Goal: Information Seeking & Learning: Learn about a topic

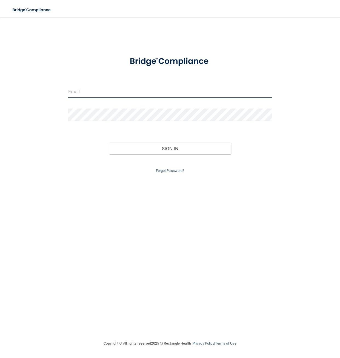
click at [72, 90] on input "email" at bounding box center [169, 91] width 203 height 12
type input "[EMAIL_ADDRESS][DOMAIN_NAME]"
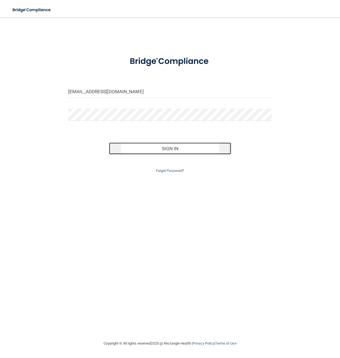
click at [186, 148] on button "Sign In" at bounding box center [170, 148] width 122 height 12
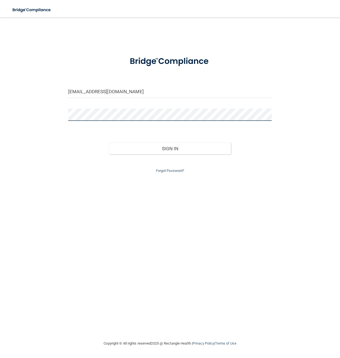
click at [109, 142] on button "Sign In" at bounding box center [170, 148] width 122 height 12
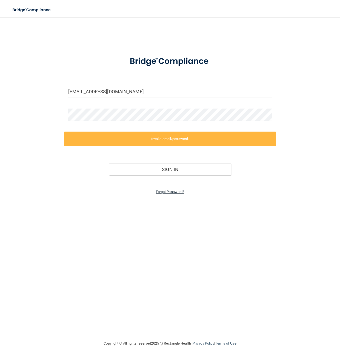
click at [177, 191] on link "Forgot Password?" at bounding box center [170, 191] width 28 height 4
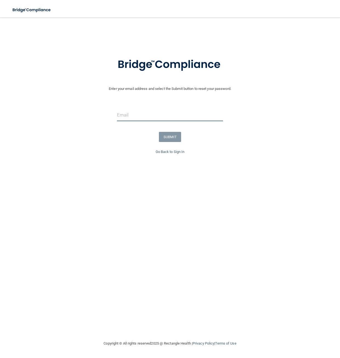
click at [126, 115] on input "email" at bounding box center [170, 115] width 106 height 12
type input "[EMAIL_ADDRESS][DOMAIN_NAME]"
click at [171, 136] on button "SUBMIT" at bounding box center [170, 137] width 22 height 10
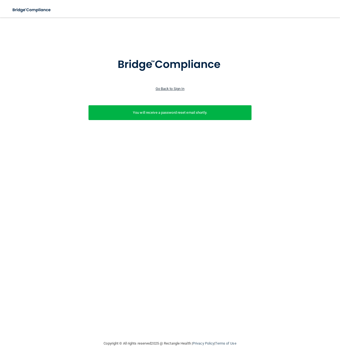
click at [170, 88] on link "Go Back to Sign In" at bounding box center [170, 89] width 29 height 4
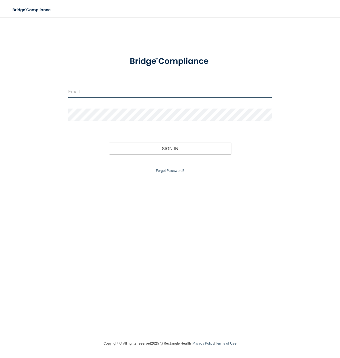
click at [120, 91] on input "email" at bounding box center [169, 91] width 203 height 12
type input "[EMAIL_ADDRESS][DOMAIN_NAME]"
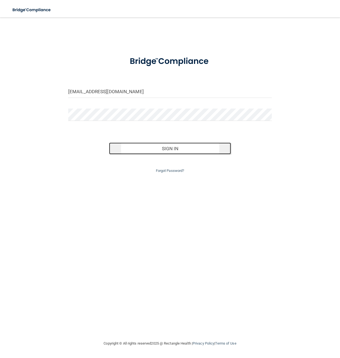
click at [180, 146] on button "Sign In" at bounding box center [170, 148] width 122 height 12
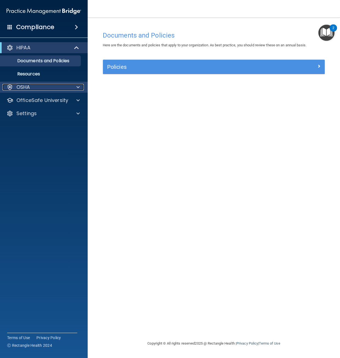
click at [74, 87] on div at bounding box center [77, 87] width 14 height 7
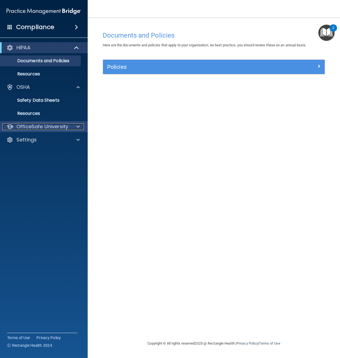
click at [58, 125] on p "OfficeSafe University" at bounding box center [42, 126] width 52 height 7
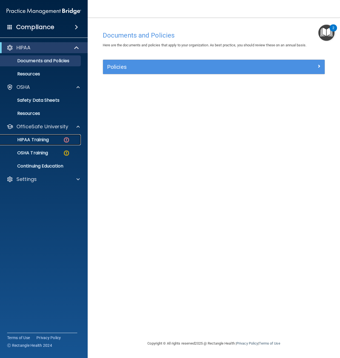
click at [47, 135] on link "HIPAA Training" at bounding box center [38, 139] width 86 height 11
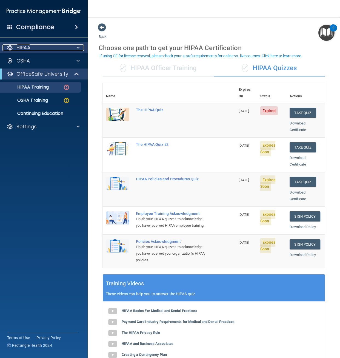
click at [44, 48] on div "HIPAA" at bounding box center [36, 47] width 68 height 7
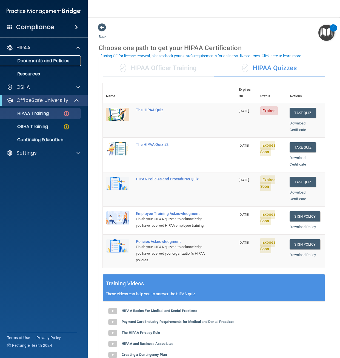
click at [31, 58] on p "Documents and Policies" at bounding box center [41, 60] width 75 height 5
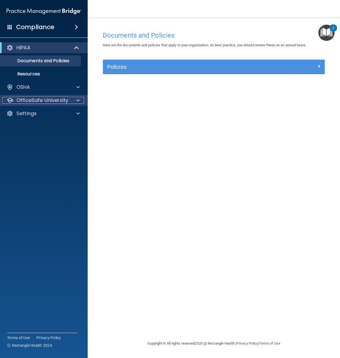
click at [34, 100] on p "OfficeSafe University" at bounding box center [42, 100] width 52 height 7
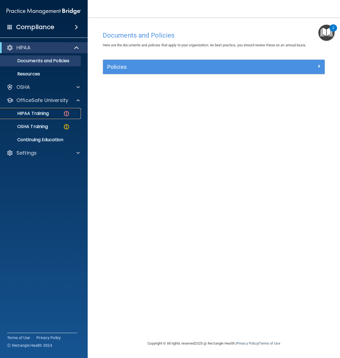
click at [34, 111] on p "HIPAA Training" at bounding box center [26, 113] width 45 height 5
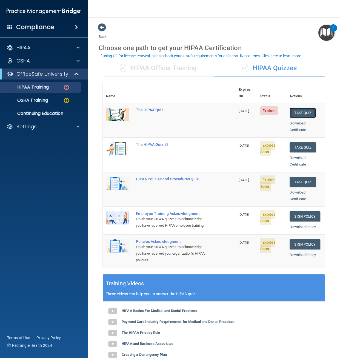
click at [293, 108] on button "Take Quiz" at bounding box center [302, 113] width 26 height 10
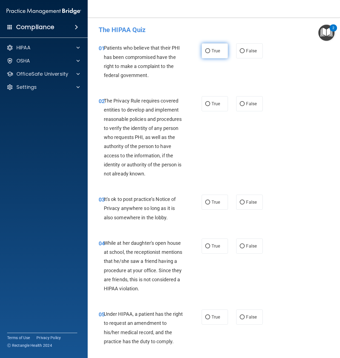
click at [211, 51] on span "True" at bounding box center [215, 50] width 8 height 5
click at [210, 51] on input "True" at bounding box center [207, 51] width 5 height 4
radio input "true"
click at [209, 103] on label "True" at bounding box center [215, 103] width 27 height 15
click at [209, 103] on input "True" at bounding box center [207, 104] width 5 height 4
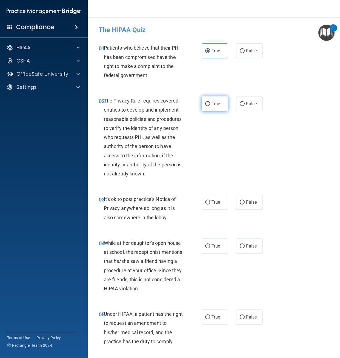
radio input "true"
click at [246, 201] on span "False" at bounding box center [251, 201] width 11 height 5
click at [243, 201] on input "False" at bounding box center [242, 202] width 5 height 4
radio input "true"
click at [253, 245] on span "False" at bounding box center [251, 245] width 11 height 5
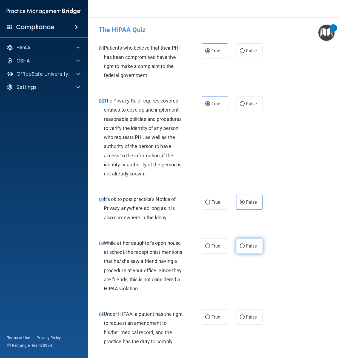
click at [245, 245] on input "False" at bounding box center [242, 246] width 5 height 4
radio input "true"
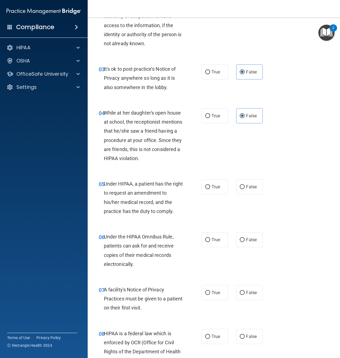
scroll to position [164, 0]
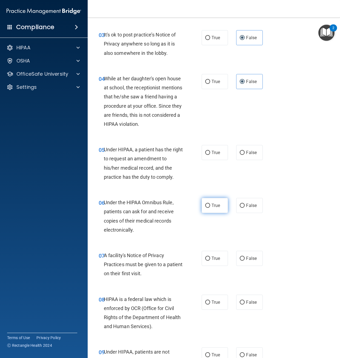
click at [211, 205] on span "True" at bounding box center [215, 205] width 8 height 5
click at [210, 205] on input "True" at bounding box center [207, 205] width 5 height 4
radio input "true"
click at [240, 151] on input "False" at bounding box center [242, 153] width 5 height 4
radio input "true"
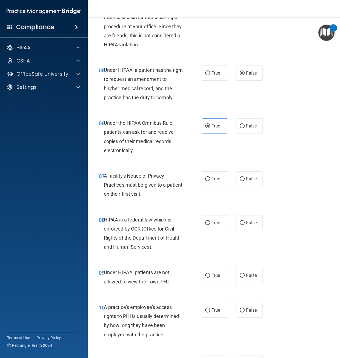
scroll to position [274, 0]
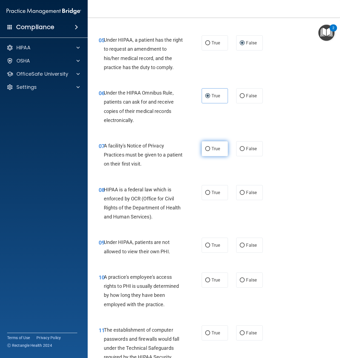
click at [206, 145] on label "True" at bounding box center [215, 148] width 27 height 15
click at [206, 147] on input "True" at bounding box center [207, 149] width 5 height 4
radio input "true"
click at [217, 191] on span "True" at bounding box center [215, 192] width 8 height 5
click at [210, 191] on input "True" at bounding box center [207, 193] width 5 height 4
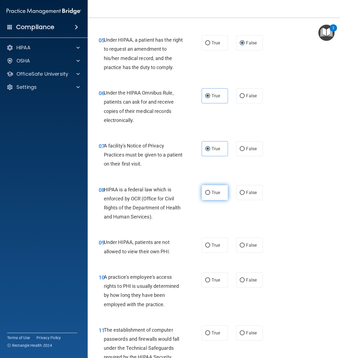
radio input "true"
click at [246, 246] on span "False" at bounding box center [251, 244] width 11 height 5
click at [243, 246] on input "False" at bounding box center [242, 245] width 5 height 4
radio input "true"
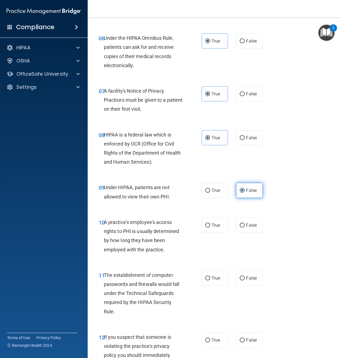
scroll to position [356, 0]
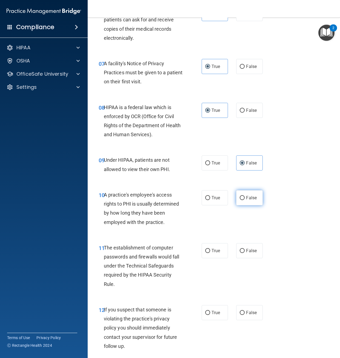
click at [240, 198] on input "False" at bounding box center [242, 198] width 5 height 4
radio input "true"
click at [211, 245] on label "True" at bounding box center [215, 250] width 27 height 15
click at [210, 249] on input "True" at bounding box center [207, 251] width 5 height 4
radio input "true"
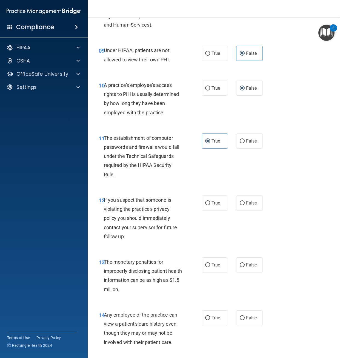
scroll to position [493, 0]
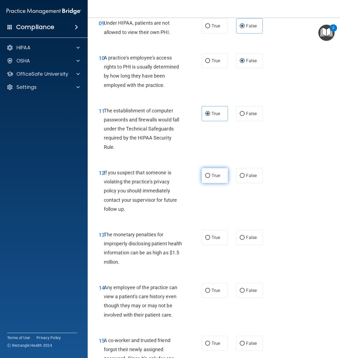
click at [211, 174] on span "True" at bounding box center [215, 175] width 8 height 5
click at [210, 174] on input "True" at bounding box center [207, 176] width 5 height 4
radio input "true"
click at [208, 238] on label "True" at bounding box center [215, 237] width 27 height 15
click at [208, 238] on input "True" at bounding box center [207, 237] width 5 height 4
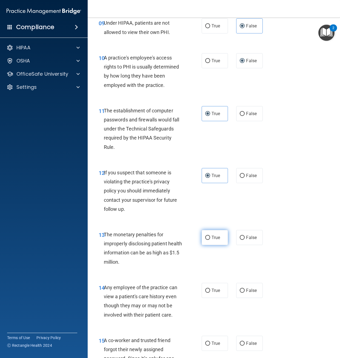
radio input "true"
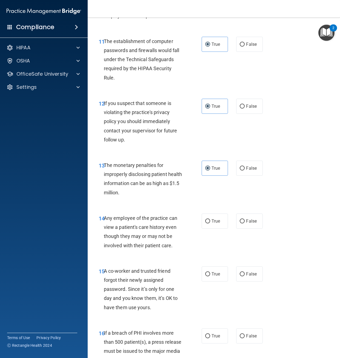
scroll to position [575, 0]
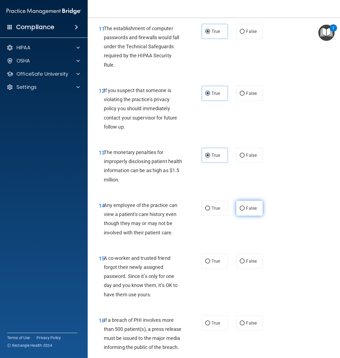
click at [240, 208] on input "False" at bounding box center [242, 208] width 5 height 4
radio input "true"
click at [241, 260] on input "False" at bounding box center [242, 261] width 5 height 4
radio input "true"
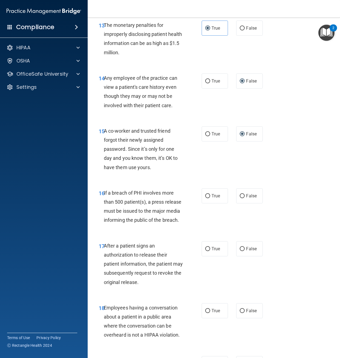
scroll to position [712, 0]
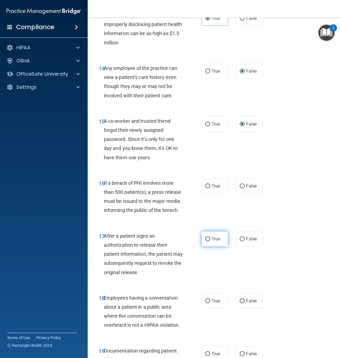
click at [218, 246] on label "True" at bounding box center [215, 238] width 27 height 15
click at [210, 241] on input "True" at bounding box center [207, 239] width 5 height 4
radio input "true"
click at [213, 187] on span "True" at bounding box center [215, 185] width 8 height 5
click at [210, 187] on input "True" at bounding box center [207, 186] width 5 height 4
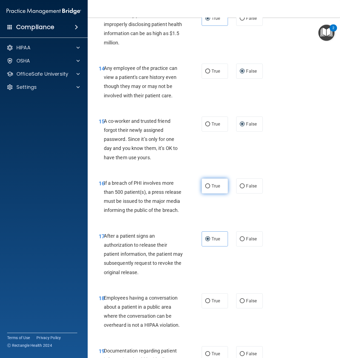
radio input "true"
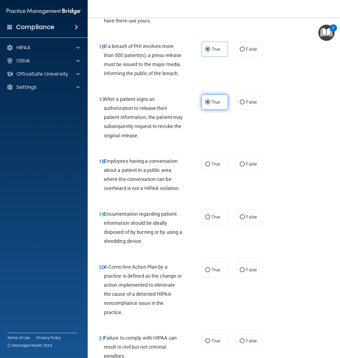
scroll to position [849, 0]
click at [241, 166] on input "False" at bounding box center [242, 164] width 5 height 4
radio input "true"
click at [214, 224] on label "True" at bounding box center [215, 216] width 27 height 15
click at [210, 219] on input "True" at bounding box center [207, 217] width 5 height 4
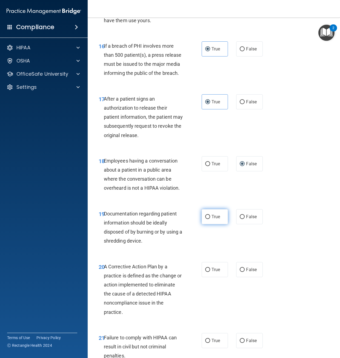
radio input "true"
click at [222, 277] on label "True" at bounding box center [215, 269] width 27 height 15
click at [210, 272] on input "True" at bounding box center [207, 269] width 5 height 4
radio input "true"
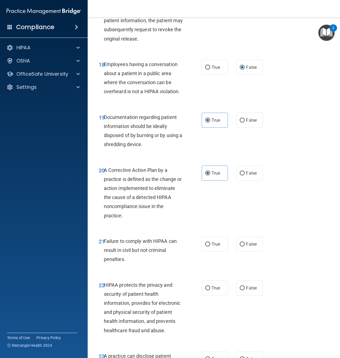
scroll to position [958, 0]
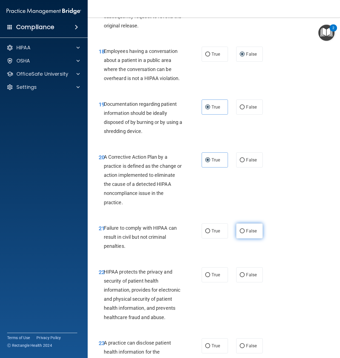
click at [246, 233] on span "False" at bounding box center [251, 230] width 11 height 5
click at [245, 233] on input "False" at bounding box center [242, 231] width 5 height 4
radio input "true"
click at [211, 277] on span "True" at bounding box center [215, 274] width 8 height 5
click at [210, 277] on input "True" at bounding box center [207, 275] width 5 height 4
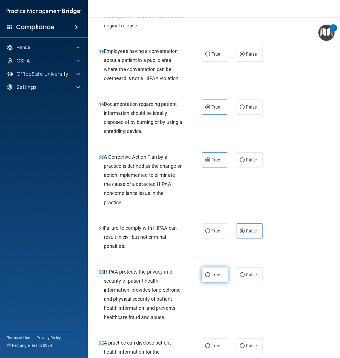
radio input "true"
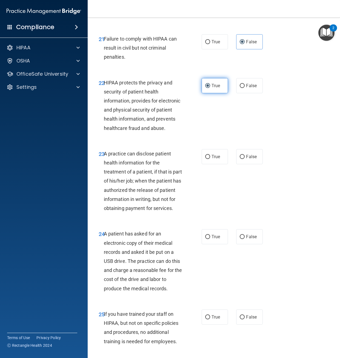
scroll to position [1150, 0]
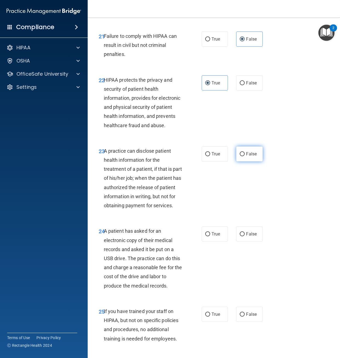
click at [248, 156] on span "False" at bounding box center [251, 153] width 11 height 5
click at [245, 156] on input "False" at bounding box center [242, 154] width 5 height 4
radio input "true"
click at [216, 236] on span "True" at bounding box center [215, 233] width 8 height 5
click at [210, 236] on input "True" at bounding box center [207, 234] width 5 height 4
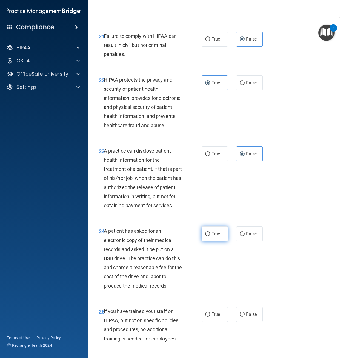
radio input "true"
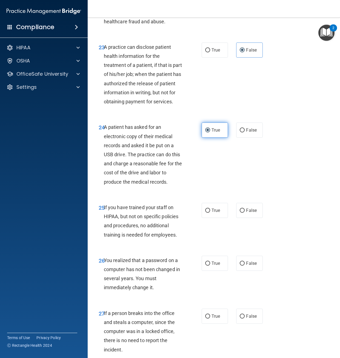
scroll to position [1259, 0]
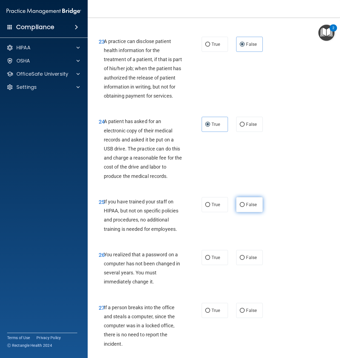
click at [243, 212] on label "False" at bounding box center [249, 204] width 27 height 15
click at [243, 207] on input "False" at bounding box center [242, 205] width 5 height 4
radio input "true"
click at [211, 265] on label "True" at bounding box center [215, 257] width 27 height 15
click at [210, 260] on input "True" at bounding box center [207, 257] width 5 height 4
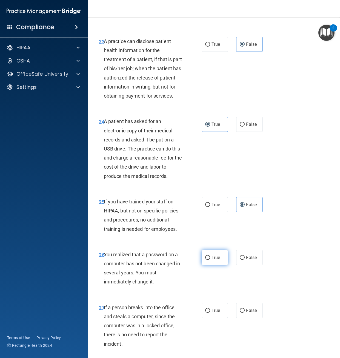
radio input "true"
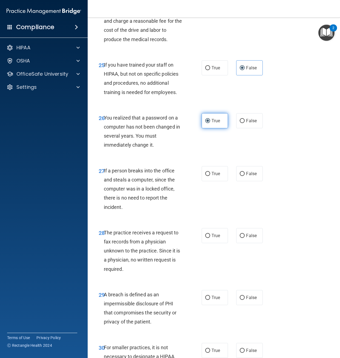
scroll to position [1396, 0]
click at [242, 176] on input "False" at bounding box center [242, 173] width 5 height 4
radio input "true"
click at [246, 238] on span "False" at bounding box center [251, 234] width 11 height 5
click at [245, 237] on input "False" at bounding box center [242, 235] width 5 height 4
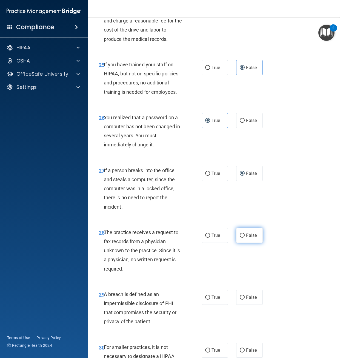
radio input "true"
click at [209, 304] on label "True" at bounding box center [215, 296] width 27 height 15
click at [209, 299] on input "True" at bounding box center [207, 297] width 5 height 4
radio input "true"
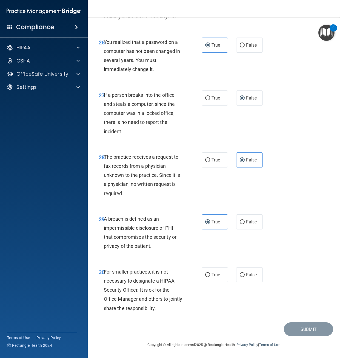
scroll to position [1490, 0]
click at [240, 273] on input "False" at bounding box center [242, 275] width 5 height 4
radio input "true"
click at [292, 333] on button "Submit" at bounding box center [308, 329] width 49 height 14
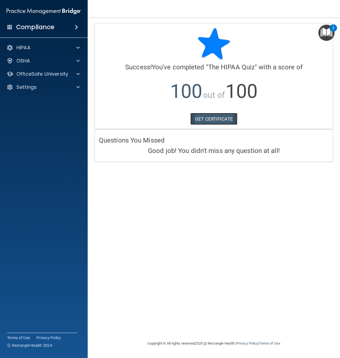
click at [220, 118] on link "GET CERTIFICATE" at bounding box center [213, 119] width 47 height 12
click at [46, 71] on p "OfficeSafe University" at bounding box center [42, 74] width 52 height 7
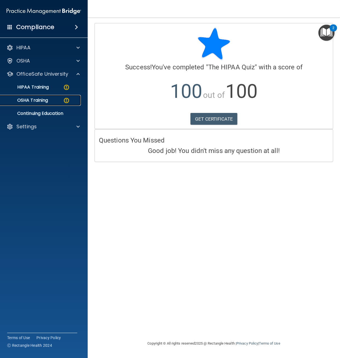
click at [50, 97] on link "OSHA Training" at bounding box center [38, 100] width 86 height 11
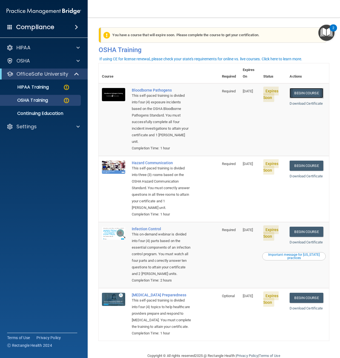
click at [295, 88] on link "Begin Course" at bounding box center [305, 93] width 33 height 10
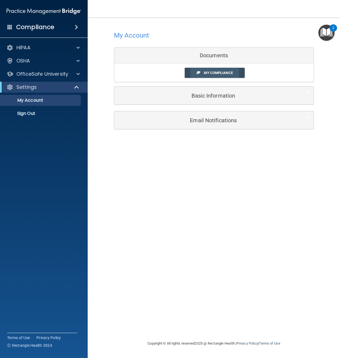
click at [210, 72] on span "My Compliance" at bounding box center [218, 73] width 29 height 4
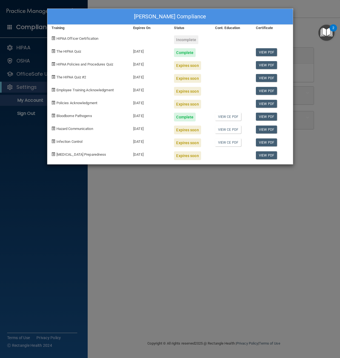
click at [103, 63] on span "HIPAA Policies and Procedures Quiz" at bounding box center [84, 64] width 57 height 4
click at [194, 64] on div "Expires soon" at bounding box center [187, 65] width 27 height 9
click at [261, 64] on link "View PDF" at bounding box center [266, 65] width 21 height 8
click at [271, 67] on link "View PDF" at bounding box center [266, 65] width 21 height 8
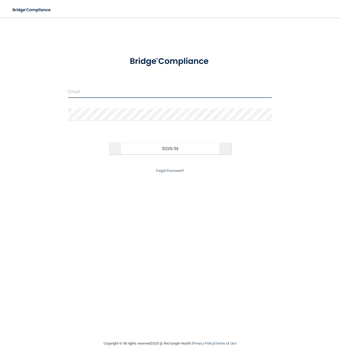
type input "[EMAIL_ADDRESS][DOMAIN_NAME]"
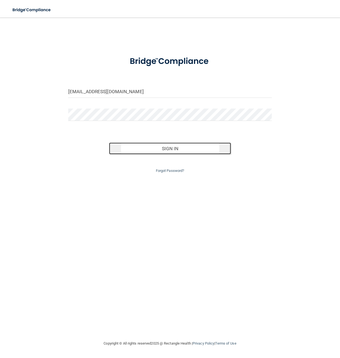
click at [155, 148] on button "Sign In" at bounding box center [170, 148] width 122 height 12
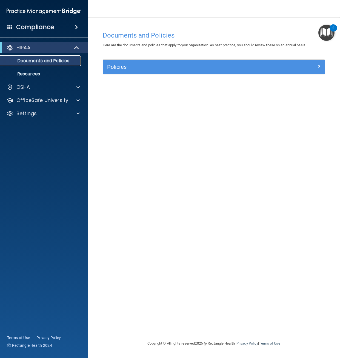
click at [47, 61] on p "Documents and Policies" at bounding box center [41, 60] width 75 height 5
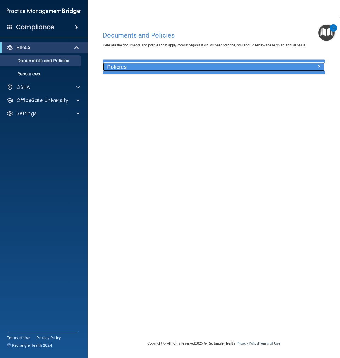
click at [128, 65] on h5 "Policies" at bounding box center [186, 67] width 158 height 6
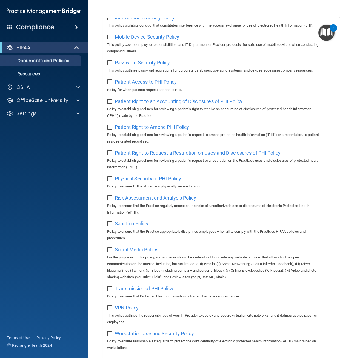
scroll to position [153, 0]
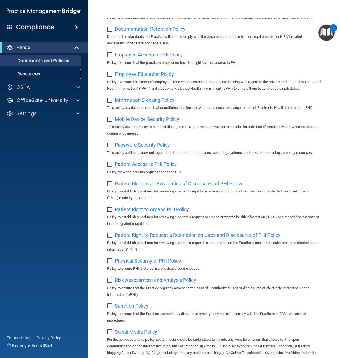
click at [34, 75] on p "Resources" at bounding box center [41, 73] width 75 height 5
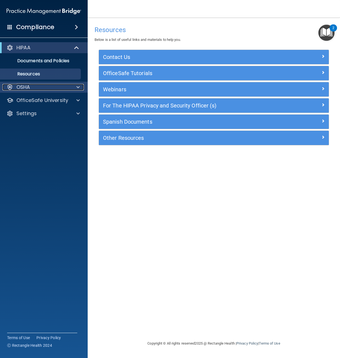
click at [30, 86] on div "OSHA" at bounding box center [36, 87] width 68 height 7
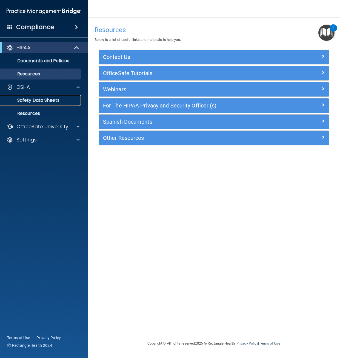
click at [31, 101] on p "Safety Data Sheets" at bounding box center [41, 99] width 75 height 5
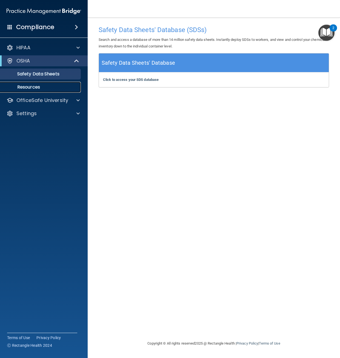
click at [30, 86] on p "Resources" at bounding box center [41, 86] width 75 height 5
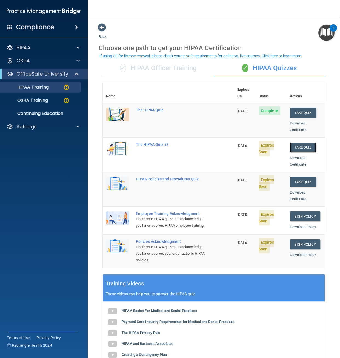
click at [301, 142] on button "Take Quiz" at bounding box center [303, 147] width 26 height 10
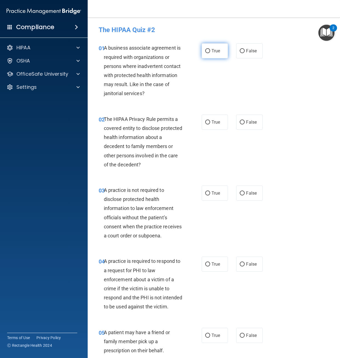
click at [215, 48] on span "True" at bounding box center [215, 50] width 8 height 5
click at [210, 49] on input "True" at bounding box center [207, 51] width 5 height 4
radio input "true"
click at [212, 120] on span "True" at bounding box center [215, 121] width 8 height 5
click at [210, 120] on input "True" at bounding box center [207, 122] width 5 height 4
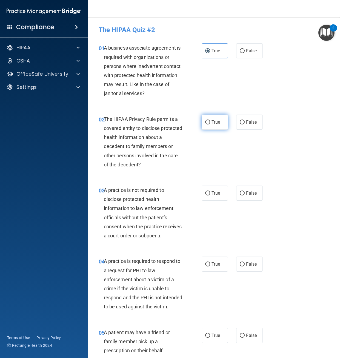
radio input "true"
click at [242, 192] on input "False" at bounding box center [242, 193] width 5 height 4
radio input "true"
click at [214, 271] on label "True" at bounding box center [215, 263] width 27 height 15
click at [210, 266] on input "True" at bounding box center [207, 264] width 5 height 4
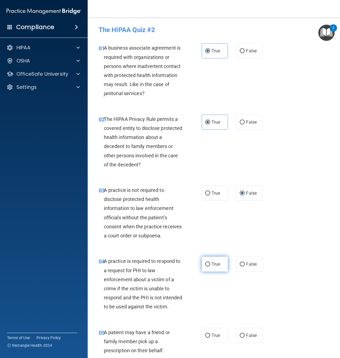
radio input "true"
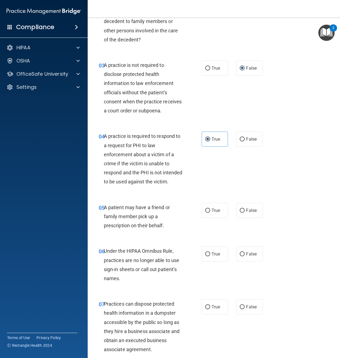
scroll to position [137, 0]
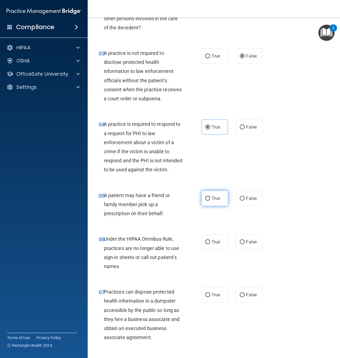
click at [212, 201] on span "True" at bounding box center [215, 197] width 8 height 5
click at [210, 200] on input "True" at bounding box center [207, 198] width 5 height 4
radio input "true"
click at [249, 244] on span "False" at bounding box center [251, 241] width 11 height 5
click at [245, 244] on input "False" at bounding box center [242, 242] width 5 height 4
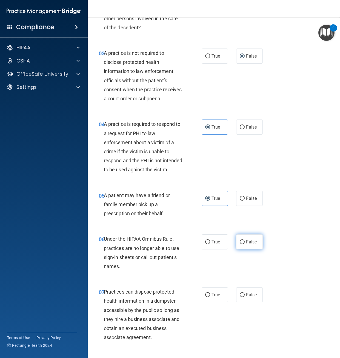
radio input "true"
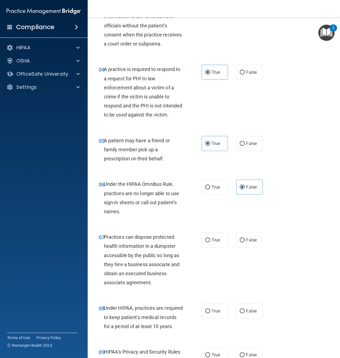
scroll to position [246, 0]
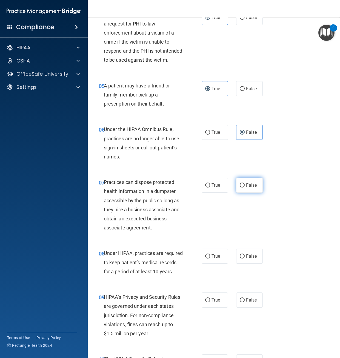
click at [247, 188] on span "False" at bounding box center [251, 184] width 11 height 5
click at [245, 187] on input "False" at bounding box center [242, 185] width 5 height 4
radio input "true"
click at [240, 258] on input "False" at bounding box center [242, 256] width 5 height 4
radio input "true"
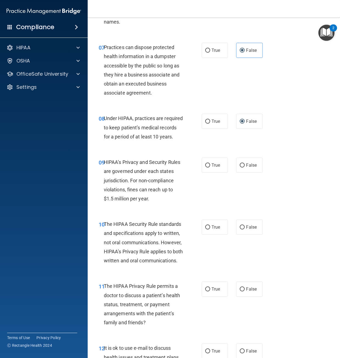
scroll to position [383, 0]
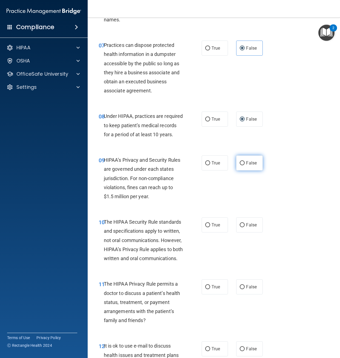
click at [238, 170] on label "False" at bounding box center [249, 162] width 27 height 15
click at [240, 165] on input "False" at bounding box center [242, 163] width 5 height 4
radio input "true"
click at [243, 232] on label "False" at bounding box center [249, 224] width 27 height 15
click at [243, 227] on input "False" at bounding box center [242, 225] width 5 height 4
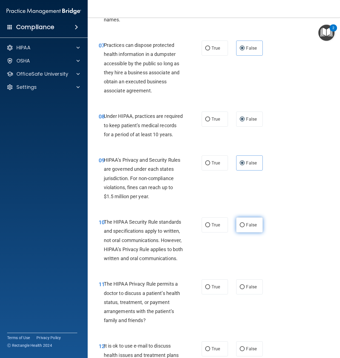
radio input "true"
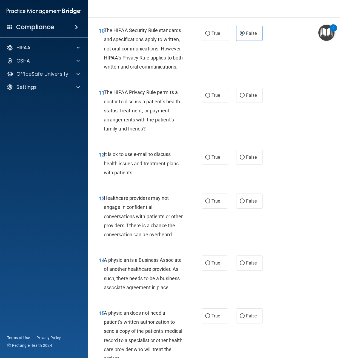
scroll to position [575, 0]
click at [211, 97] on span "True" at bounding box center [215, 94] width 8 height 5
click at [210, 97] on input "True" at bounding box center [207, 95] width 5 height 4
radio input "true"
click at [214, 159] on span "True" at bounding box center [215, 156] width 8 height 5
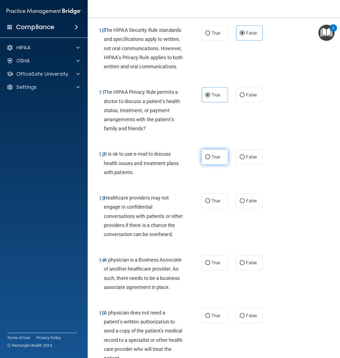
click at [210, 159] on input "True" at bounding box center [207, 157] width 5 height 4
radio input "true"
click at [249, 203] on span "False" at bounding box center [251, 200] width 11 height 5
click at [245, 203] on input "False" at bounding box center [242, 201] width 5 height 4
radio input "true"
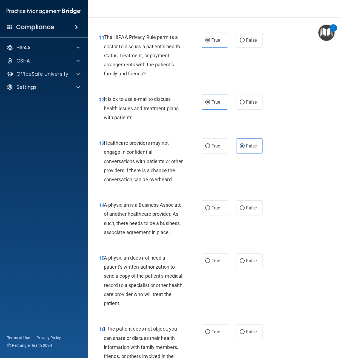
scroll to position [684, 0]
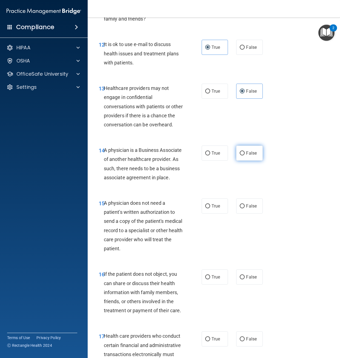
click at [240, 155] on input "False" at bounding box center [242, 153] width 5 height 4
radio input "true"
click at [208, 213] on label "True" at bounding box center [215, 205] width 27 height 15
click at [208, 208] on input "True" at bounding box center [207, 206] width 5 height 4
radio input "true"
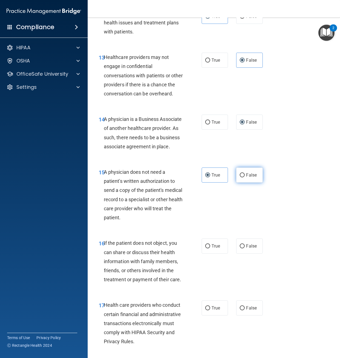
scroll to position [767, 0]
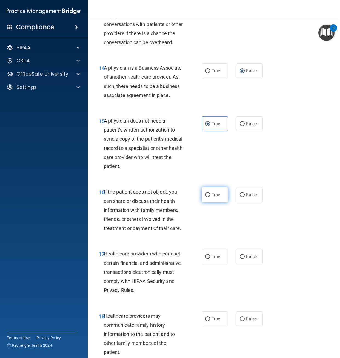
click at [222, 202] on label "True" at bounding box center [215, 194] width 27 height 15
click at [210, 197] on input "True" at bounding box center [207, 195] width 5 height 4
radio input "true"
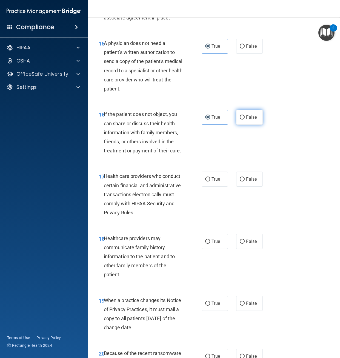
scroll to position [849, 0]
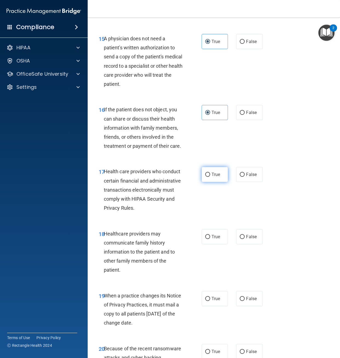
click at [221, 182] on label "True" at bounding box center [215, 174] width 27 height 15
click at [210, 177] on input "True" at bounding box center [207, 174] width 5 height 4
radio input "true"
click at [208, 239] on input "True" at bounding box center [207, 237] width 5 height 4
radio input "true"
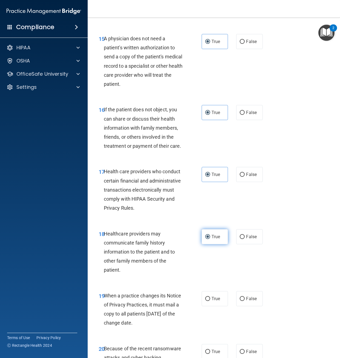
scroll to position [958, 0]
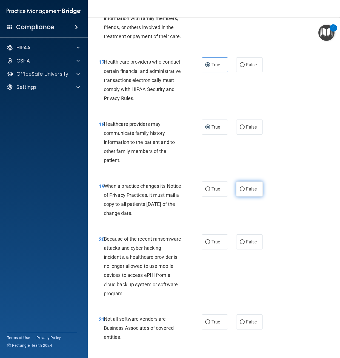
click at [245, 196] on label "False" at bounding box center [249, 188] width 27 height 15
click at [245, 191] on input "False" at bounding box center [242, 189] width 5 height 4
radio input "true"
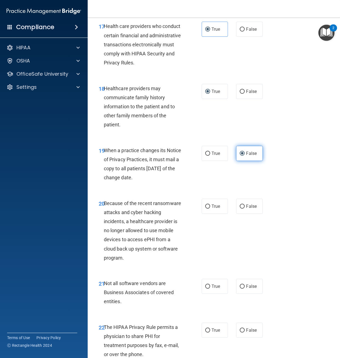
scroll to position [1040, 0]
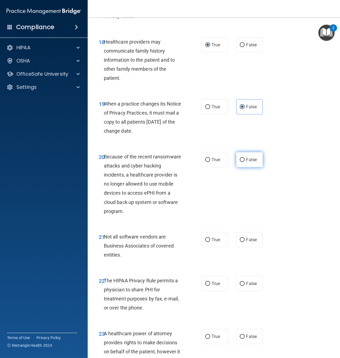
click at [242, 167] on label "False" at bounding box center [249, 159] width 27 height 15
click at [242, 162] on input "False" at bounding box center [242, 160] width 5 height 4
radio input "true"
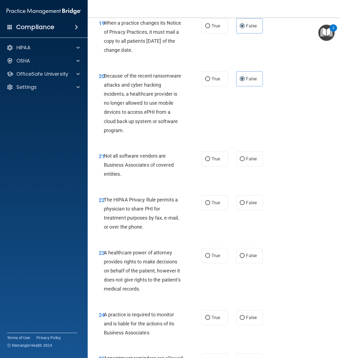
scroll to position [1123, 0]
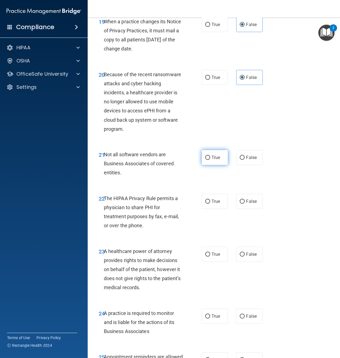
click at [211, 160] on span "True" at bounding box center [215, 157] width 8 height 5
click at [209, 160] on input "True" at bounding box center [207, 158] width 5 height 4
radio input "true"
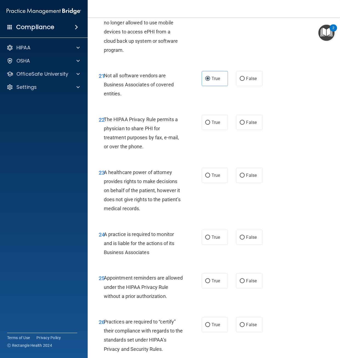
scroll to position [1205, 0]
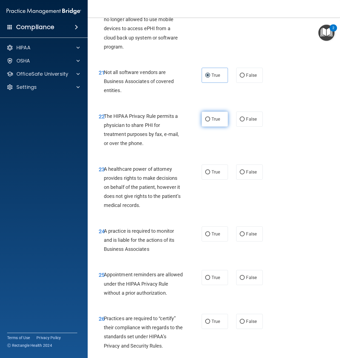
click at [213, 126] on label "True" at bounding box center [215, 118] width 27 height 15
click at [210, 121] on input "True" at bounding box center [207, 119] width 5 height 4
radio input "true"
click at [240, 174] on input "False" at bounding box center [242, 172] width 5 height 4
radio input "true"
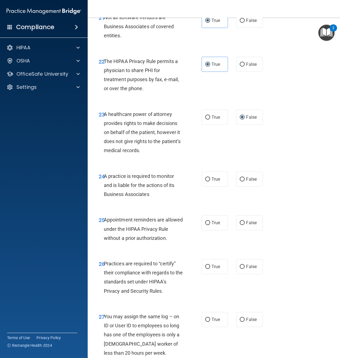
scroll to position [1314, 0]
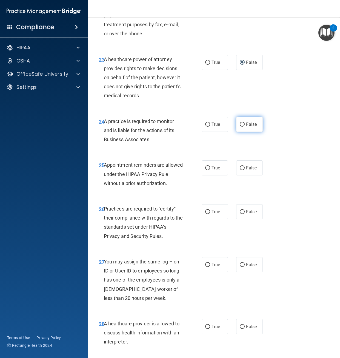
click at [236, 132] on label "False" at bounding box center [249, 124] width 27 height 15
click at [240, 126] on input "False" at bounding box center [242, 124] width 5 height 4
radio input "true"
click at [220, 175] on label "True" at bounding box center [215, 167] width 27 height 15
click at [210, 170] on input "True" at bounding box center [207, 168] width 5 height 4
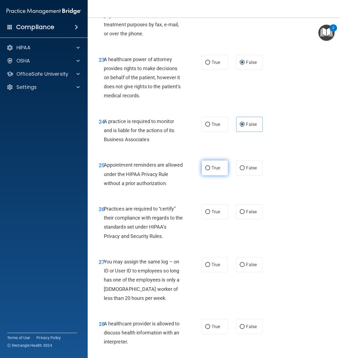
radio input "true"
click at [245, 219] on label "False" at bounding box center [249, 211] width 27 height 15
click at [245, 214] on input "False" at bounding box center [242, 212] width 5 height 4
radio input "true"
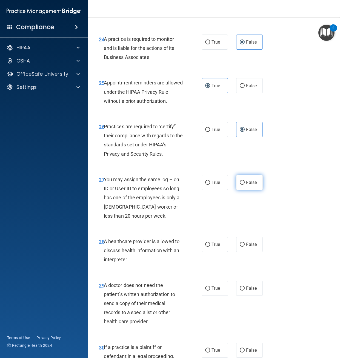
click at [246, 185] on span "False" at bounding box center [251, 182] width 11 height 5
click at [244, 185] on input "False" at bounding box center [242, 182] width 5 height 4
radio input "true"
click at [217, 247] on span "True" at bounding box center [215, 243] width 8 height 5
click at [210, 246] on input "True" at bounding box center [207, 244] width 5 height 4
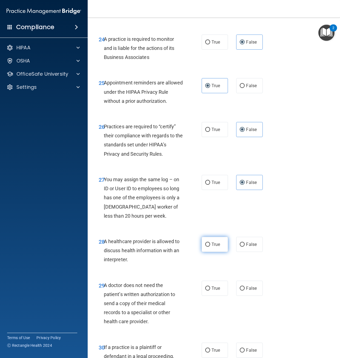
radio input "true"
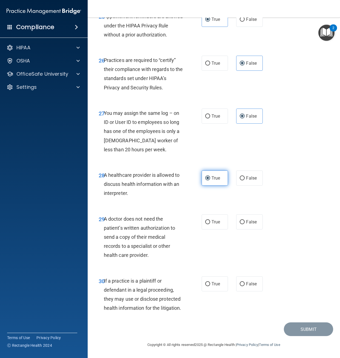
scroll to position [1479, 0]
click at [216, 224] on span "True" at bounding box center [215, 221] width 8 height 5
click at [210, 224] on input "True" at bounding box center [207, 222] width 5 height 4
radio input "true"
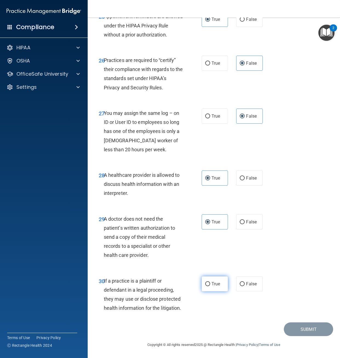
click at [215, 281] on span "True" at bounding box center [215, 283] width 8 height 5
click at [210, 282] on input "True" at bounding box center [207, 284] width 5 height 4
radio input "true"
click at [292, 330] on button "Submit" at bounding box center [308, 329] width 49 height 14
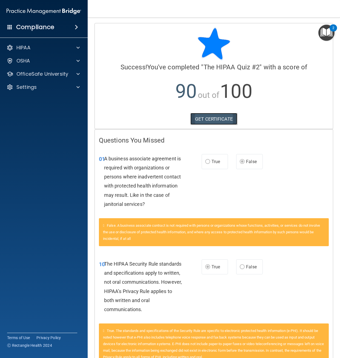
click at [229, 117] on link "GET CERTIFICATE" at bounding box center [213, 119] width 47 height 12
click at [53, 76] on p "OfficeSafe University" at bounding box center [42, 74] width 52 height 7
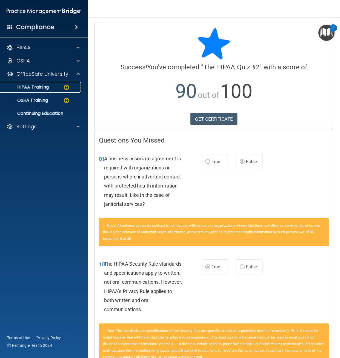
click at [52, 90] on link "HIPAA Training" at bounding box center [38, 87] width 86 height 11
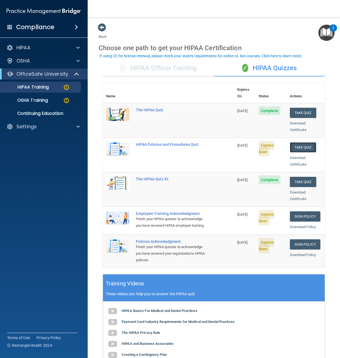
click at [292, 142] on button "Take Quiz" at bounding box center [303, 147] width 26 height 10
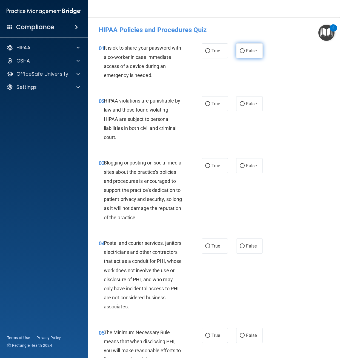
click at [240, 52] on input "False" at bounding box center [242, 51] width 5 height 4
radio input "true"
click at [215, 103] on span "True" at bounding box center [215, 103] width 8 height 5
click at [210, 103] on input "True" at bounding box center [207, 104] width 5 height 4
radio input "true"
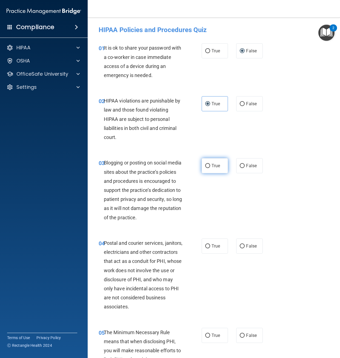
click at [218, 168] on span "True" at bounding box center [215, 165] width 8 height 5
click at [210, 168] on input "True" at bounding box center [207, 166] width 5 height 4
radio input "true"
click at [204, 263] on div "04 Postal and courier services, janitors, electricians and other contractors th…" at bounding box center [149, 276] width 119 height 76
click at [205, 248] on input "True" at bounding box center [207, 246] width 5 height 4
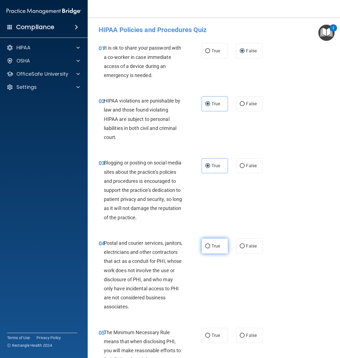
radio input "true"
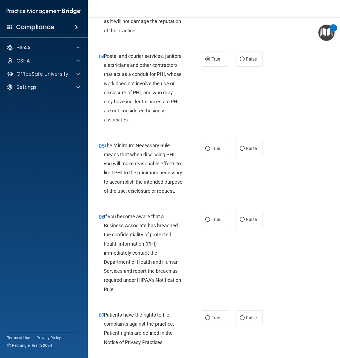
scroll to position [192, 0]
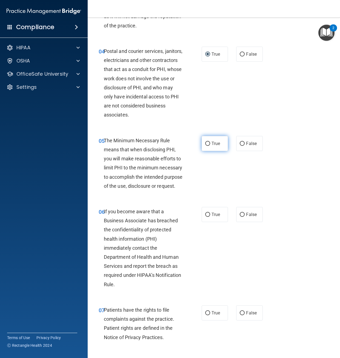
click at [214, 151] on label "True" at bounding box center [215, 143] width 27 height 15
click at [210, 146] on input "True" at bounding box center [207, 144] width 5 height 4
radio input "true"
click at [208, 222] on label "True" at bounding box center [215, 214] width 27 height 15
click at [208, 217] on input "True" at bounding box center [207, 214] width 5 height 4
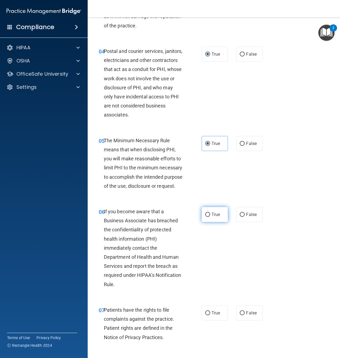
radio input "true"
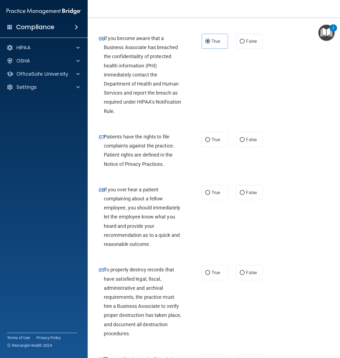
scroll to position [383, 0]
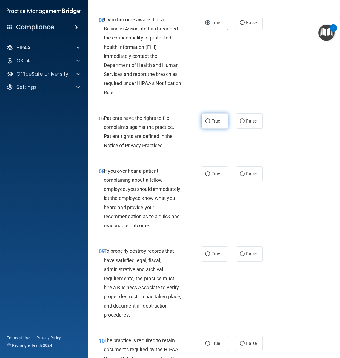
click at [205, 123] on input "True" at bounding box center [207, 121] width 5 height 4
radio input "true"
click at [246, 176] on span "False" at bounding box center [251, 173] width 11 height 5
click at [245, 176] on input "False" at bounding box center [242, 174] width 5 height 4
radio input "true"
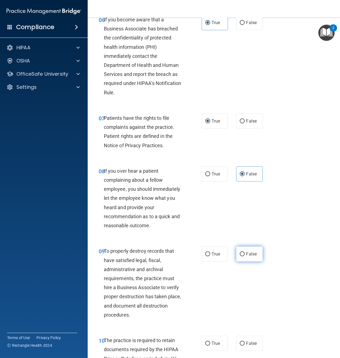
click at [241, 261] on label "False" at bounding box center [249, 253] width 27 height 15
click at [241, 256] on input "False" at bounding box center [242, 254] width 5 height 4
radio input "true"
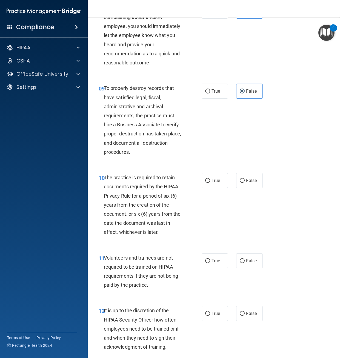
scroll to position [548, 0]
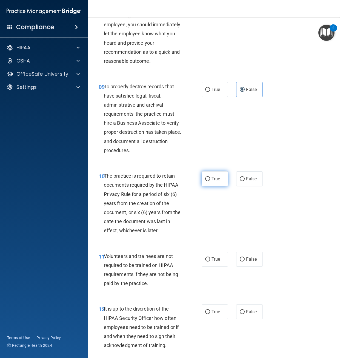
click at [205, 181] on input "True" at bounding box center [207, 179] width 5 height 4
radio input "true"
click at [240, 261] on input "False" at bounding box center [242, 259] width 5 height 4
radio input "true"
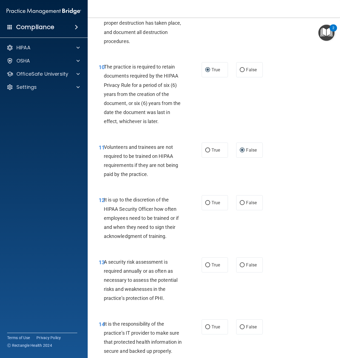
scroll to position [657, 0]
click at [249, 205] on span "False" at bounding box center [251, 201] width 11 height 5
click at [245, 204] on input "False" at bounding box center [242, 202] width 5 height 4
radio input "true"
click at [220, 272] on label "True" at bounding box center [215, 264] width 27 height 15
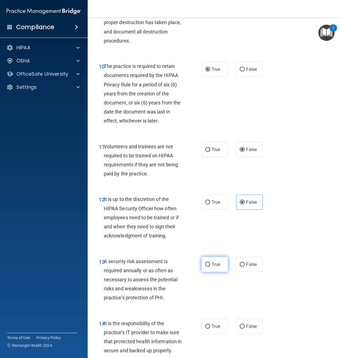
click at [210, 266] on input "True" at bounding box center [207, 264] width 5 height 4
radio input "true"
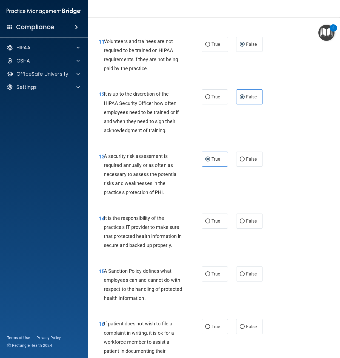
scroll to position [767, 0]
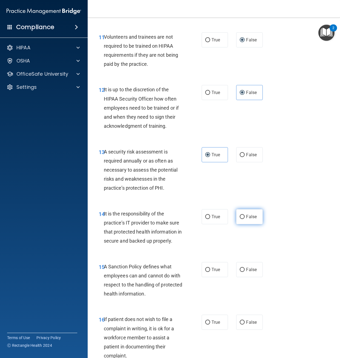
click at [246, 219] on span "False" at bounding box center [251, 216] width 11 height 5
click at [245, 219] on input "False" at bounding box center [242, 217] width 5 height 4
radio input "true"
click at [219, 277] on label "True" at bounding box center [215, 269] width 27 height 15
click at [210, 272] on input "True" at bounding box center [207, 269] width 5 height 4
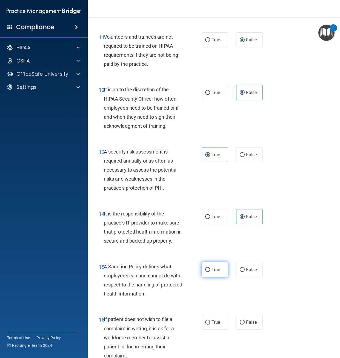
radio input "true"
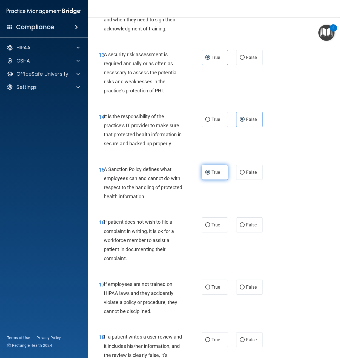
scroll to position [876, 0]
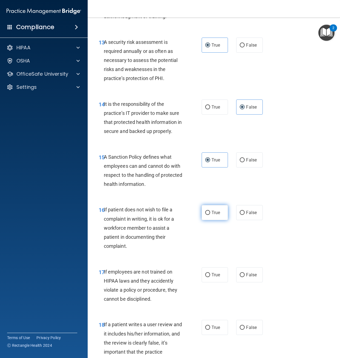
click at [217, 215] on span "True" at bounding box center [215, 212] width 8 height 5
click at [210, 215] on input "True" at bounding box center [207, 213] width 5 height 4
radio input "true"
click at [240, 277] on input "False" at bounding box center [242, 275] width 5 height 4
radio input "true"
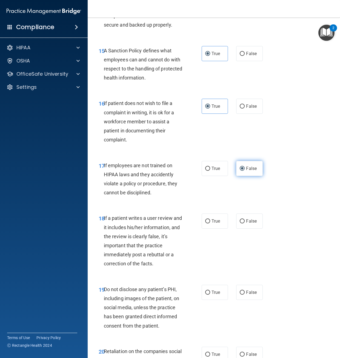
scroll to position [986, 0]
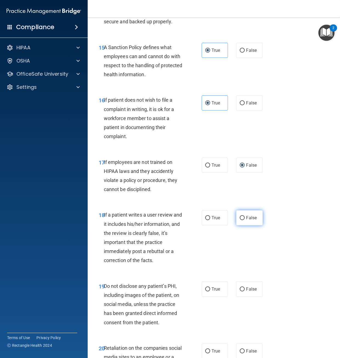
click at [240, 220] on input "False" at bounding box center [242, 218] width 5 height 4
radio input "true"
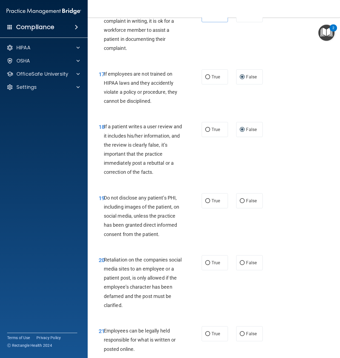
scroll to position [1123, 0]
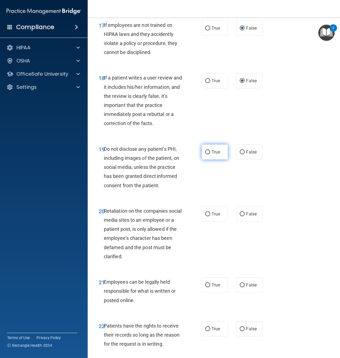
click at [211, 154] on span "True" at bounding box center [215, 151] width 8 height 5
click at [210, 154] on input "True" at bounding box center [207, 152] width 5 height 4
radio input "true"
click at [242, 216] on input "False" at bounding box center [242, 214] width 5 height 4
radio input "true"
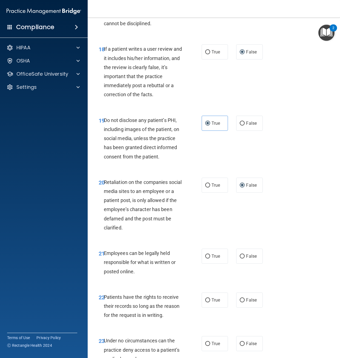
scroll to position [1177, 0]
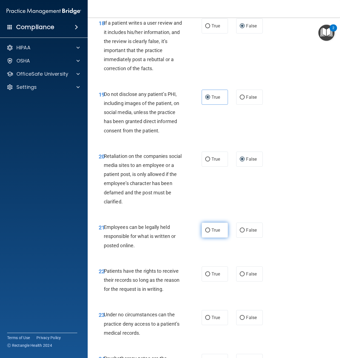
click at [214, 232] on span "True" at bounding box center [215, 229] width 8 height 5
click at [210, 232] on input "True" at bounding box center [207, 230] width 5 height 4
radio input "true"
click at [207, 276] on input "True" at bounding box center [207, 274] width 5 height 4
radio input "true"
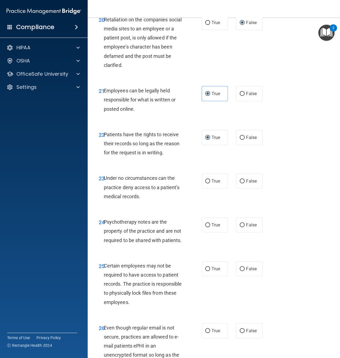
scroll to position [1314, 0]
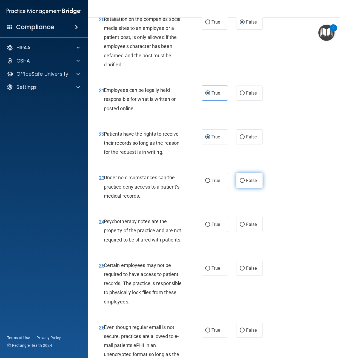
click at [237, 188] on label "False" at bounding box center [249, 180] width 27 height 15
click at [240, 183] on input "False" at bounding box center [242, 181] width 5 height 4
radio input "true"
click at [240, 232] on label "False" at bounding box center [249, 224] width 27 height 15
click at [240, 226] on input "False" at bounding box center [242, 224] width 5 height 4
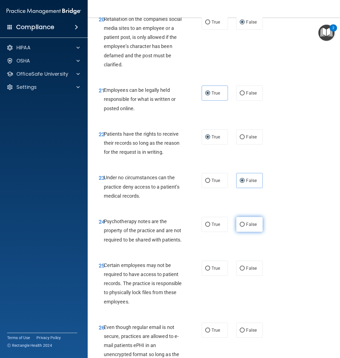
radio input "true"
click at [218, 275] on label "True" at bounding box center [215, 267] width 27 height 15
click at [210, 270] on input "True" at bounding box center [207, 268] width 5 height 4
radio input "true"
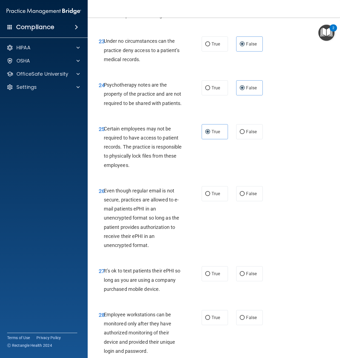
scroll to position [1451, 0]
click at [240, 195] on input "False" at bounding box center [242, 193] width 5 height 4
radio input "true"
click at [252, 275] on span "False" at bounding box center [251, 272] width 11 height 5
click at [245, 275] on input "False" at bounding box center [242, 273] width 5 height 4
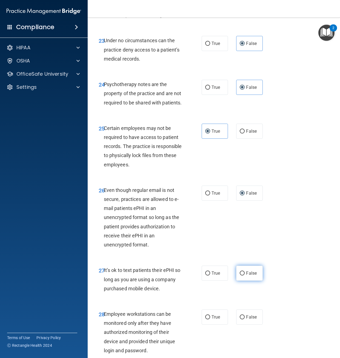
radio input "true"
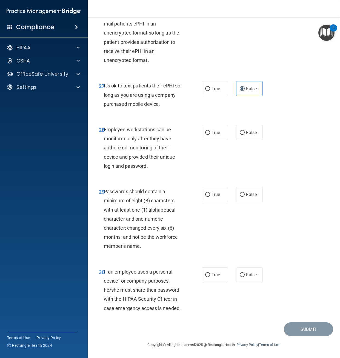
scroll to position [1663, 0]
click at [251, 134] on span "False" at bounding box center [251, 132] width 11 height 5
click at [245, 134] on input "False" at bounding box center [242, 133] width 5 height 4
radio input "true"
click at [219, 194] on label "True" at bounding box center [215, 194] width 27 height 15
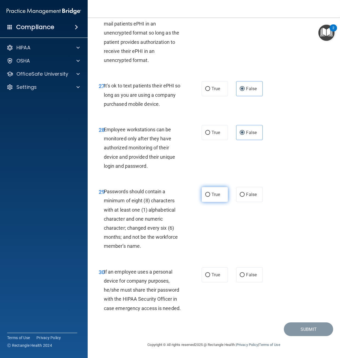
click at [210, 194] on input "True" at bounding box center [207, 194] width 5 height 4
radio input "true"
click at [240, 273] on input "False" at bounding box center [242, 275] width 5 height 4
radio input "true"
click at [296, 331] on button "Submit" at bounding box center [308, 329] width 49 height 14
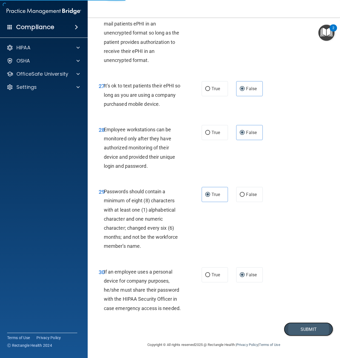
click at [298, 330] on button "Submit" at bounding box center [308, 329] width 49 height 14
click at [301, 327] on button "Submit" at bounding box center [308, 329] width 49 height 14
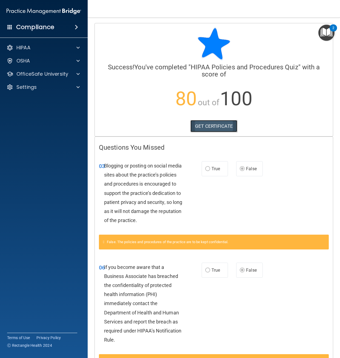
click at [225, 124] on link "GET CERTIFICATE" at bounding box center [213, 126] width 47 height 12
click at [246, 169] on span "False" at bounding box center [251, 168] width 11 height 5
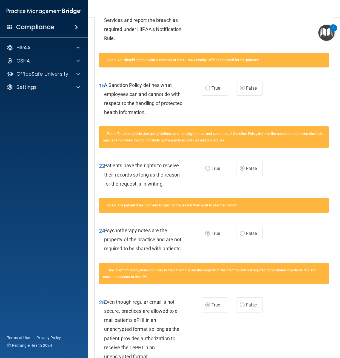
scroll to position [379, 0]
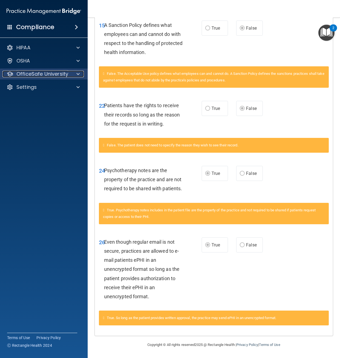
click at [59, 77] on p "OfficeSafe University" at bounding box center [42, 74] width 52 height 7
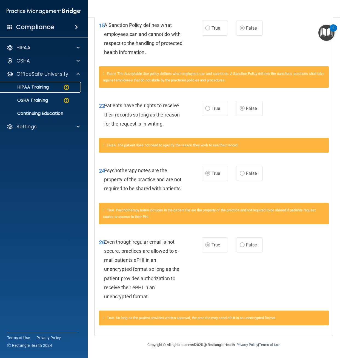
click at [52, 89] on div "HIPAA Training" at bounding box center [41, 86] width 75 height 5
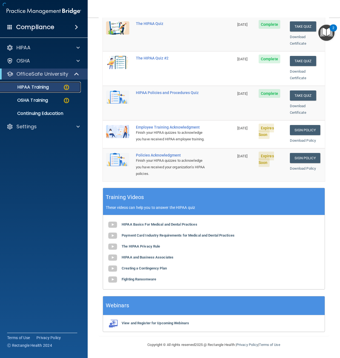
scroll to position [85, 0]
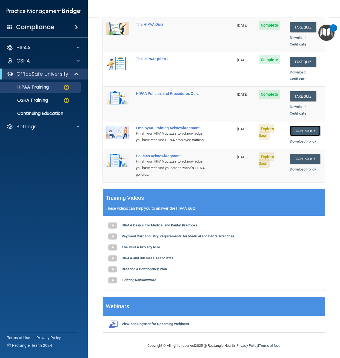
click at [307, 126] on link "Sign Policy" at bounding box center [305, 131] width 30 height 10
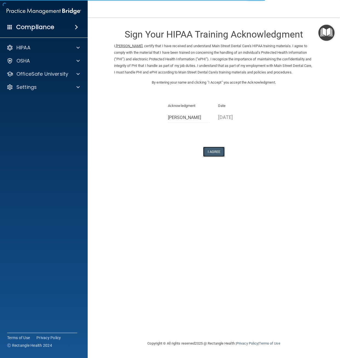
click at [211, 154] on button "I Agree" at bounding box center [214, 151] width 22 height 10
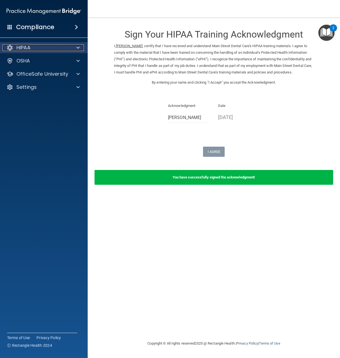
click at [49, 46] on div "HIPAA" at bounding box center [36, 47] width 68 height 7
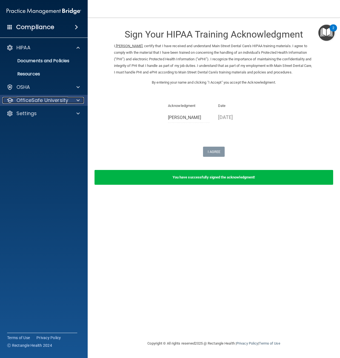
click at [56, 99] on p "OfficeSafe University" at bounding box center [42, 100] width 52 height 7
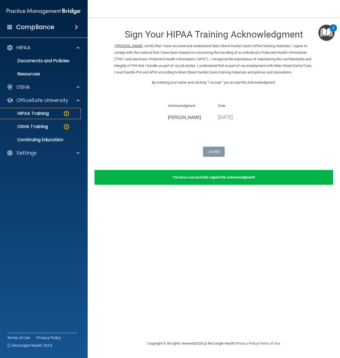
click at [51, 112] on div "HIPAA Training" at bounding box center [41, 113] width 75 height 5
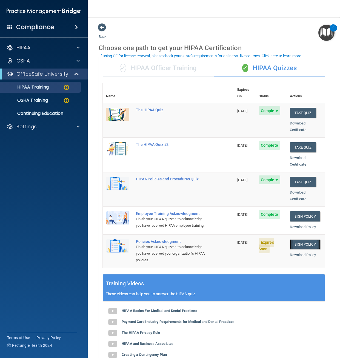
click at [295, 243] on link "Sign Policy" at bounding box center [305, 244] width 30 height 10
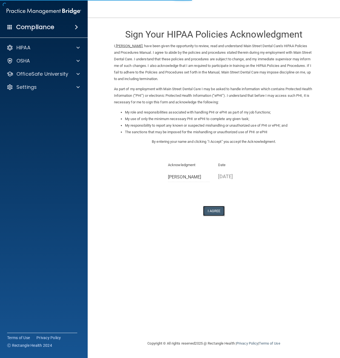
click at [210, 210] on button "I Agree" at bounding box center [214, 211] width 22 height 10
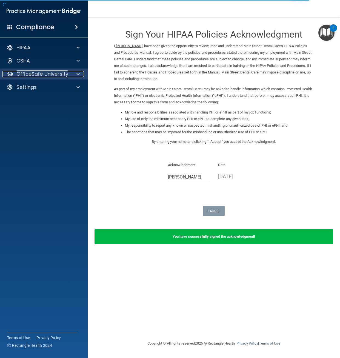
click at [72, 72] on div at bounding box center [77, 74] width 14 height 7
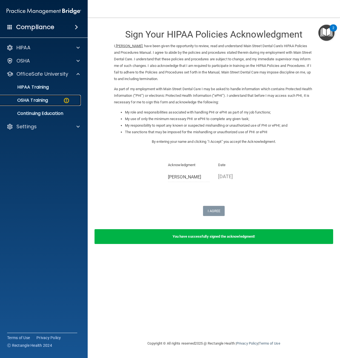
click at [68, 101] on img at bounding box center [66, 100] width 7 height 7
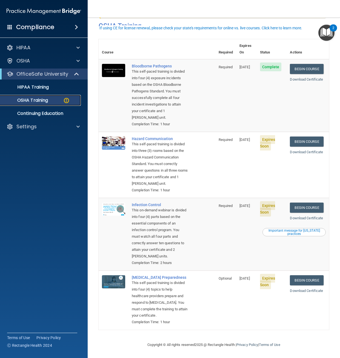
scroll to position [52, 0]
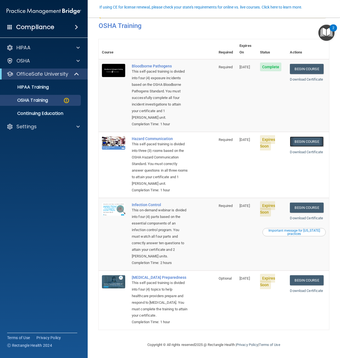
click at [303, 136] on link "Begin Course" at bounding box center [306, 141] width 33 height 10
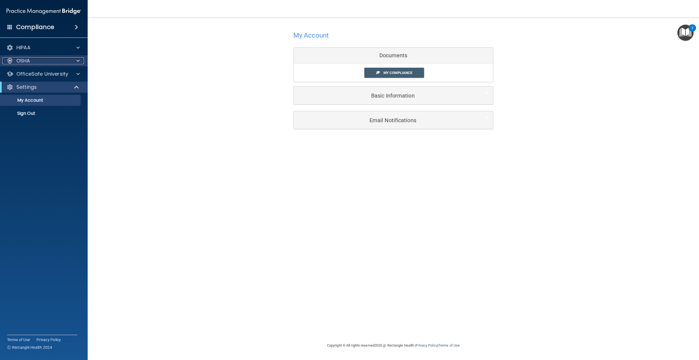
click at [36, 64] on div "OSHA" at bounding box center [36, 60] width 68 height 7
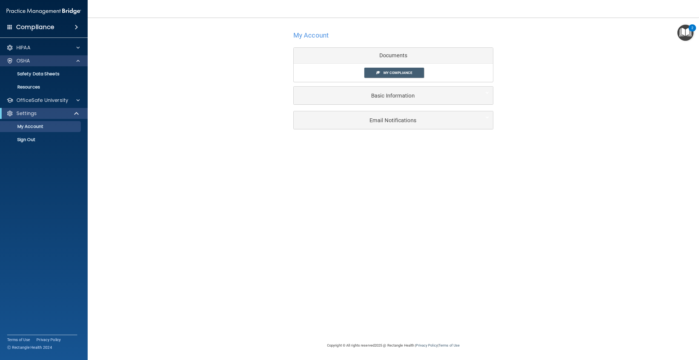
click at [30, 65] on div "OSHA" at bounding box center [44, 60] width 88 height 11
click at [31, 96] on div "OfficeSafe University" at bounding box center [44, 100] width 88 height 11
click at [31, 100] on p "OfficeSafe University" at bounding box center [42, 100] width 52 height 7
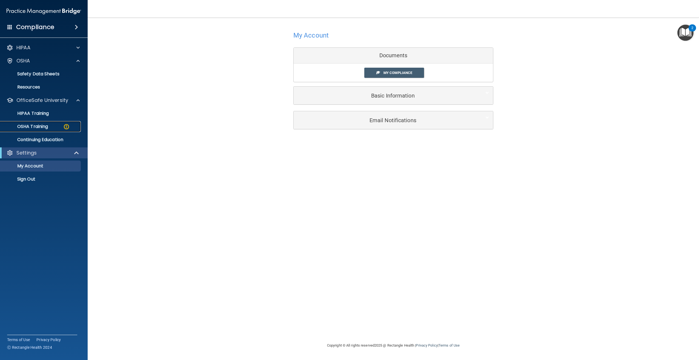
click at [40, 126] on p "OSHA Training" at bounding box center [26, 126] width 44 height 5
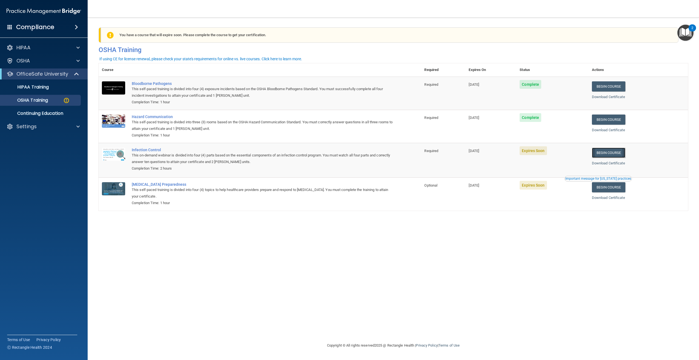
click at [340, 150] on link "Begin Course" at bounding box center [608, 153] width 33 height 10
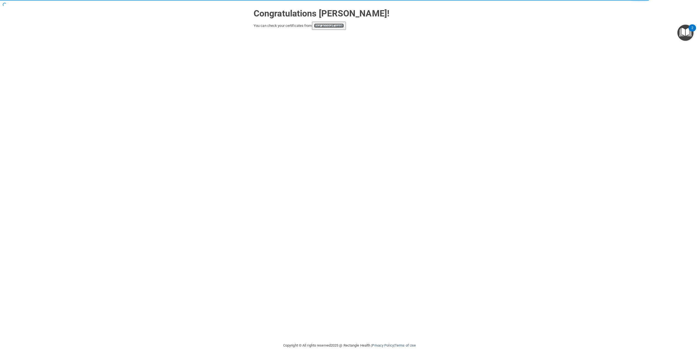
click at [333, 24] on link "your account page!" at bounding box center [329, 26] width 30 height 4
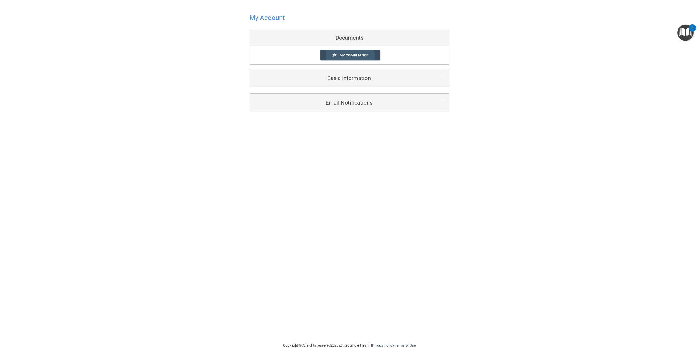
click at [347, 53] on link "My Compliance" at bounding box center [350, 55] width 60 height 10
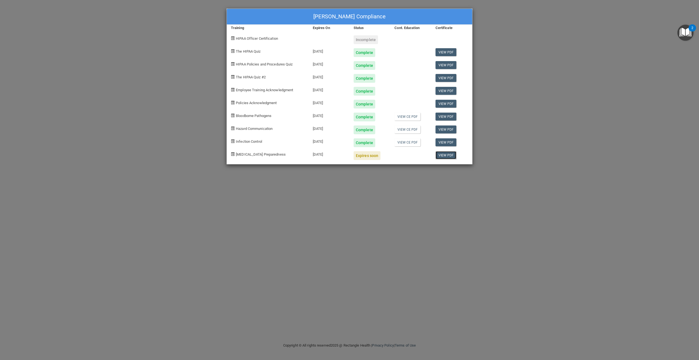
click at [445, 154] on link "View PDF" at bounding box center [445, 155] width 21 height 8
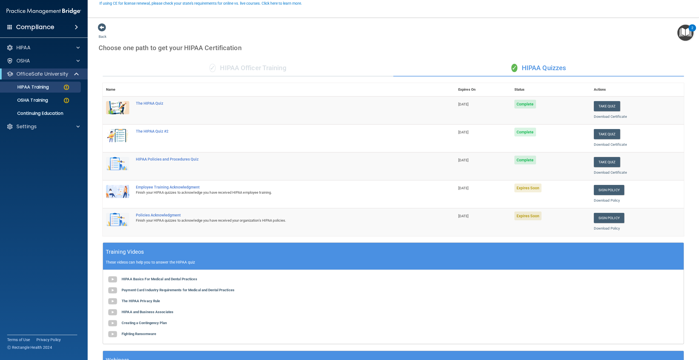
scroll to position [53, 0]
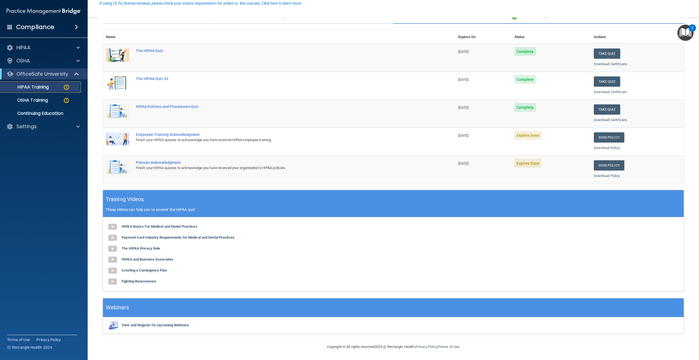
click at [50, 84] on link "HIPAA Training" at bounding box center [38, 87] width 86 height 11
click at [606, 136] on link "Sign Policy" at bounding box center [609, 137] width 30 height 10
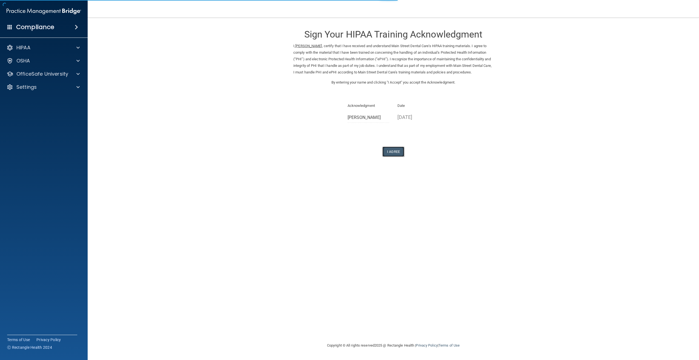
click at [395, 156] on button "I Agree" at bounding box center [393, 151] width 22 height 10
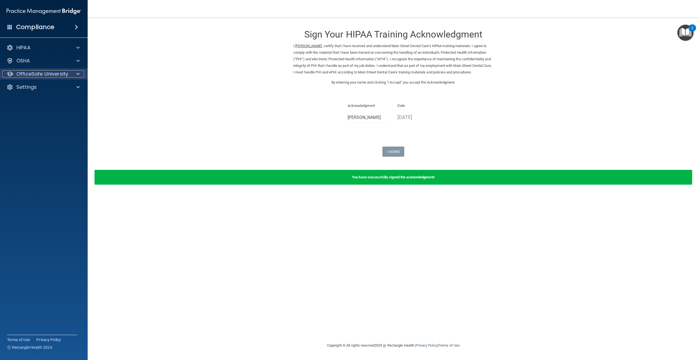
click at [59, 72] on p "OfficeSafe University" at bounding box center [42, 74] width 52 height 7
click at [42, 97] on p "OSHA Training" at bounding box center [26, 99] width 44 height 5
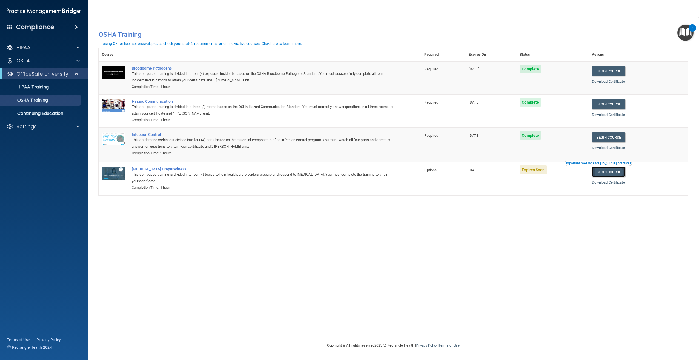
click at [602, 172] on link "Begin Course" at bounding box center [608, 172] width 33 height 10
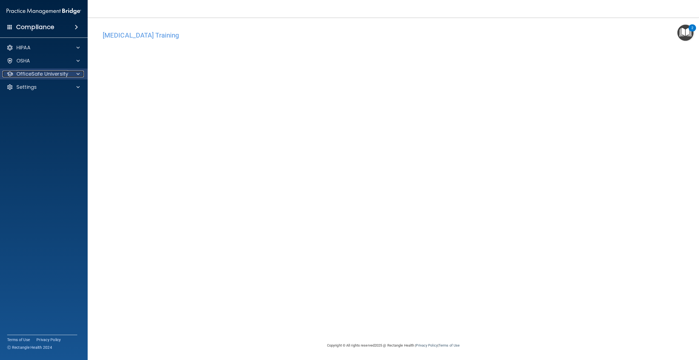
click at [49, 71] on p "OfficeSafe University" at bounding box center [42, 74] width 52 height 7
click at [40, 86] on p "HIPAA Training" at bounding box center [26, 86] width 45 height 5
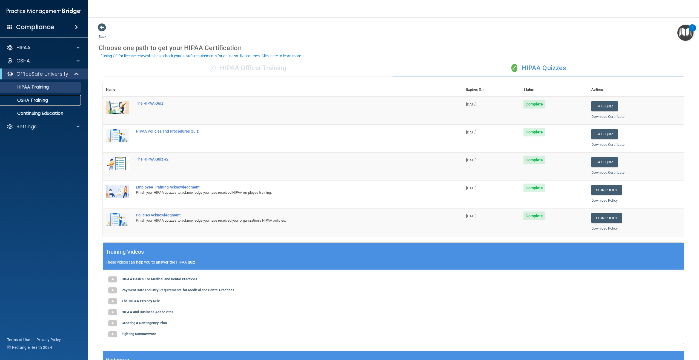
click at [54, 104] on link "OSHA Training" at bounding box center [38, 100] width 86 height 11
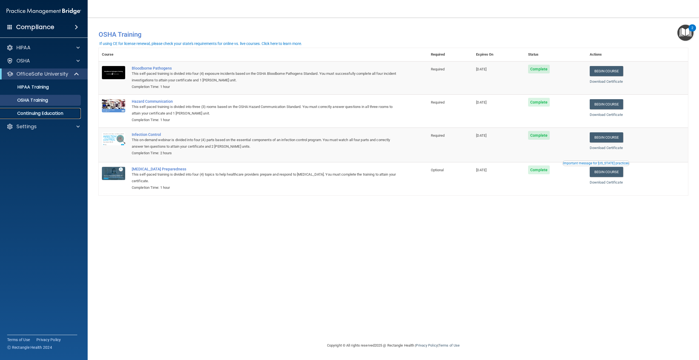
click at [54, 114] on p "Continuing Education" at bounding box center [41, 113] width 75 height 5
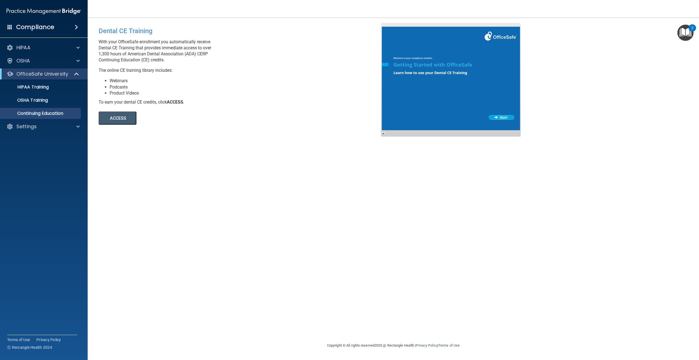
click at [110, 122] on button "ACCESS" at bounding box center [118, 117] width 38 height 13
